Goal: Task Accomplishment & Management: Use online tool/utility

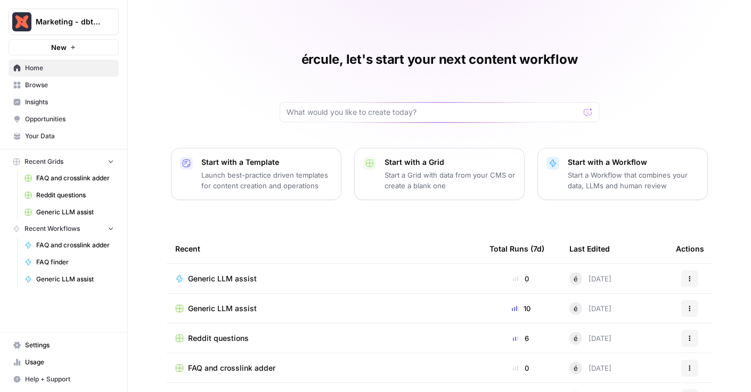
click at [224, 281] on span "Generic LLM assist" at bounding box center [222, 279] width 69 height 11
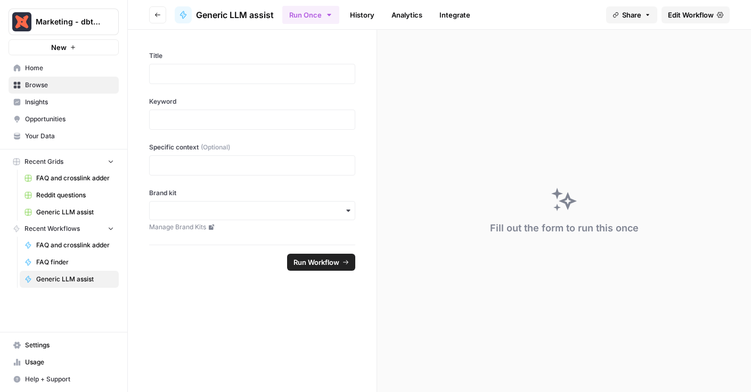
click at [692, 21] on link "Edit Workflow" at bounding box center [695, 14] width 68 height 17
